Goal: Complete application form

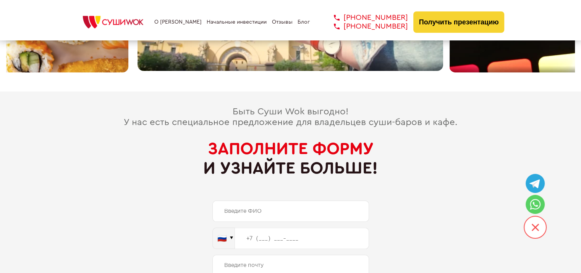
scroll to position [3686, 0]
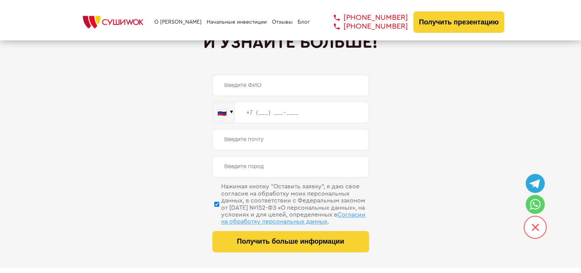
click at [233, 76] on input "text" at bounding box center [290, 85] width 156 height 21
type input "[PERSON_NAME]"
click at [271, 102] on input "tel" at bounding box center [302, 112] width 134 height 21
type input "[PHONE_NUMBER]"
click at [271, 129] on input "email" at bounding box center [290, 139] width 156 height 21
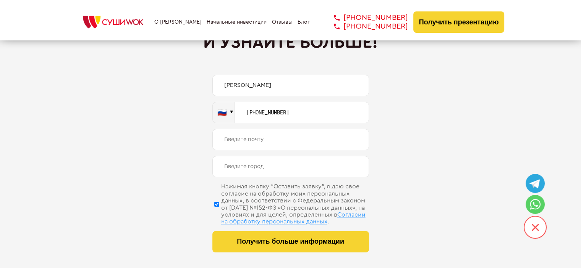
click at [243, 134] on input "email" at bounding box center [290, 139] width 156 height 21
paste input "[EMAIL_ADDRESS][DOMAIN_NAME]"
type input "[EMAIL_ADDRESS][DOMAIN_NAME]"
click at [242, 161] on input "text" at bounding box center [290, 166] width 156 height 21
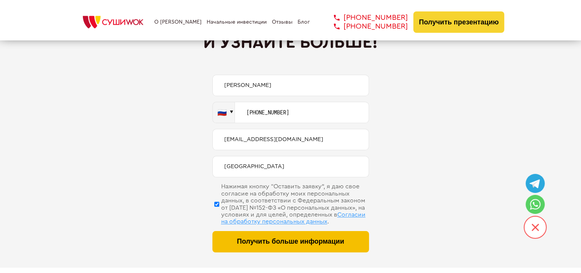
type input "[GEOGRAPHIC_DATA]"
click at [249, 240] on span "Получить больше информации" at bounding box center [290, 242] width 107 height 8
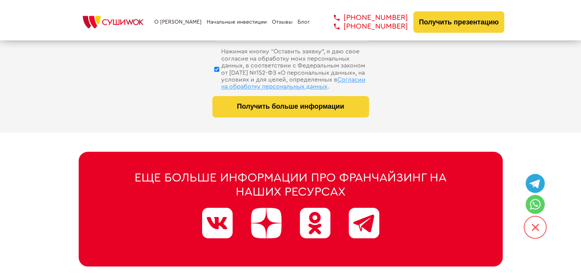
scroll to position [3839, 0]
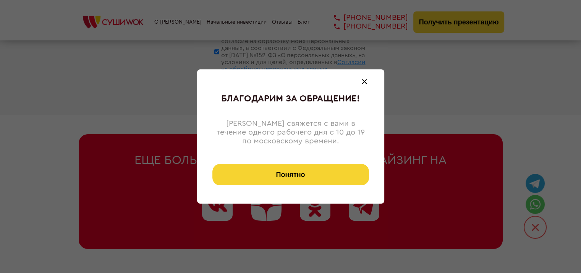
click at [295, 172] on button "Понятно" at bounding box center [290, 174] width 156 height 21
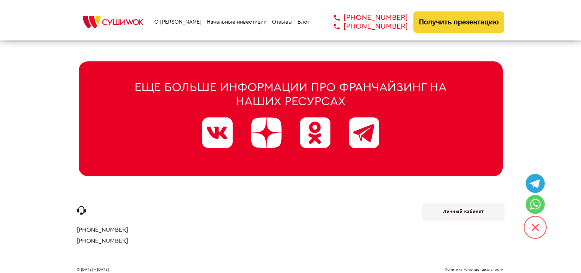
scroll to position [3915, 0]
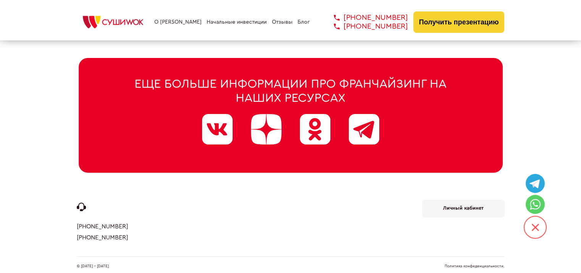
click at [466, 208] on b "Личный кабинет" at bounding box center [463, 208] width 40 height 5
